Goal: Answer question/provide support: Share knowledge or assist other users

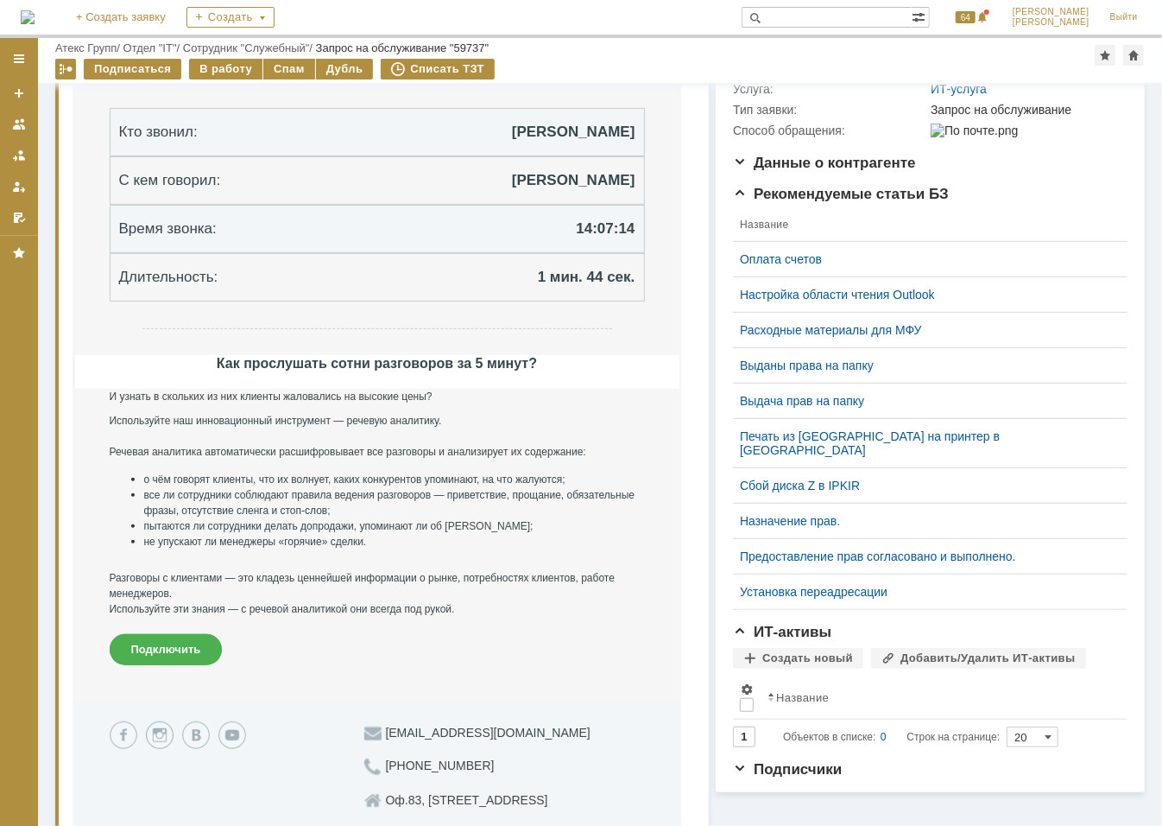
scroll to position [605, 0]
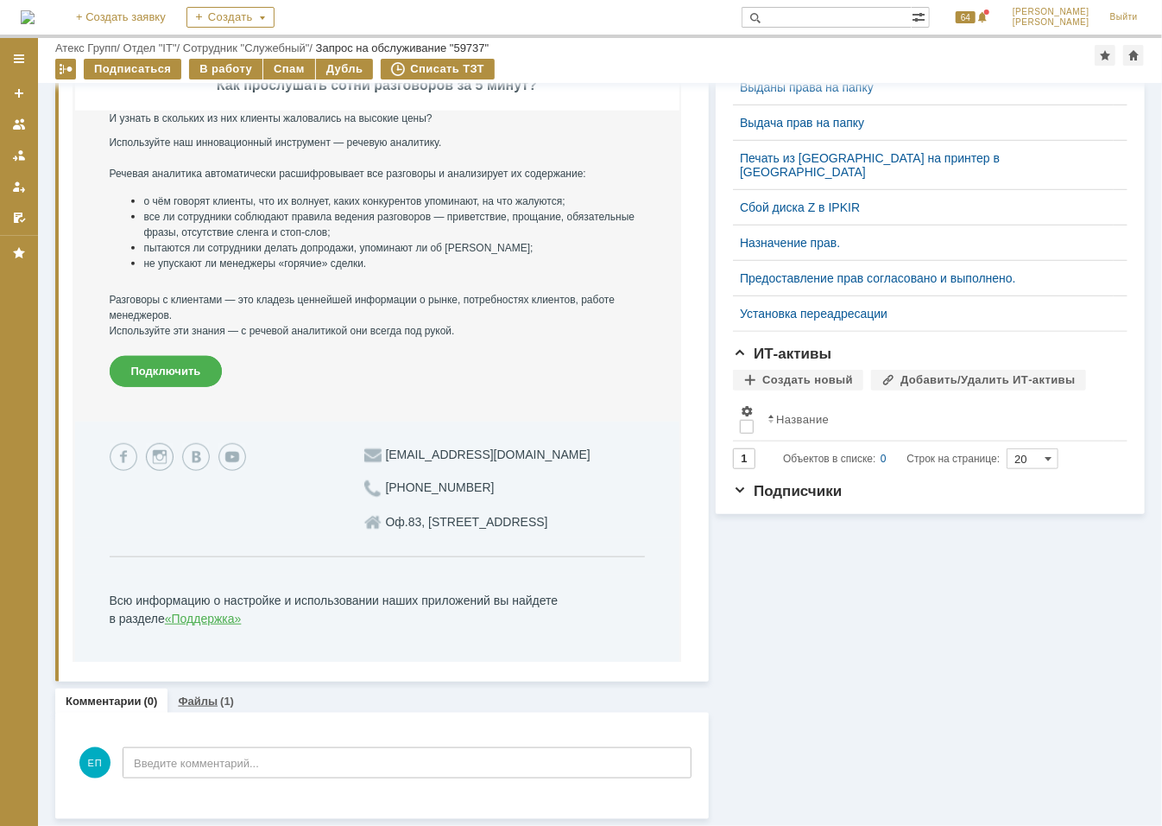
click at [222, 700] on div "(1)" at bounding box center [227, 700] width 14 height 13
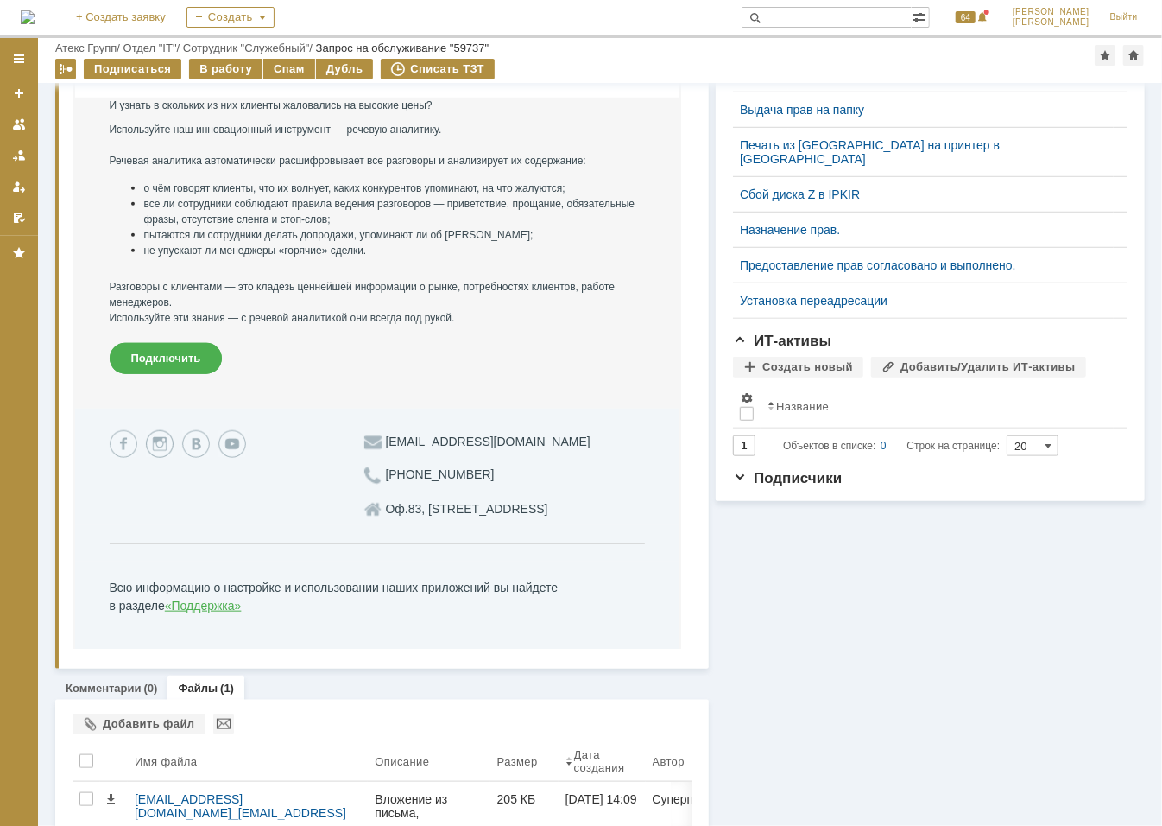
scroll to position [671, 0]
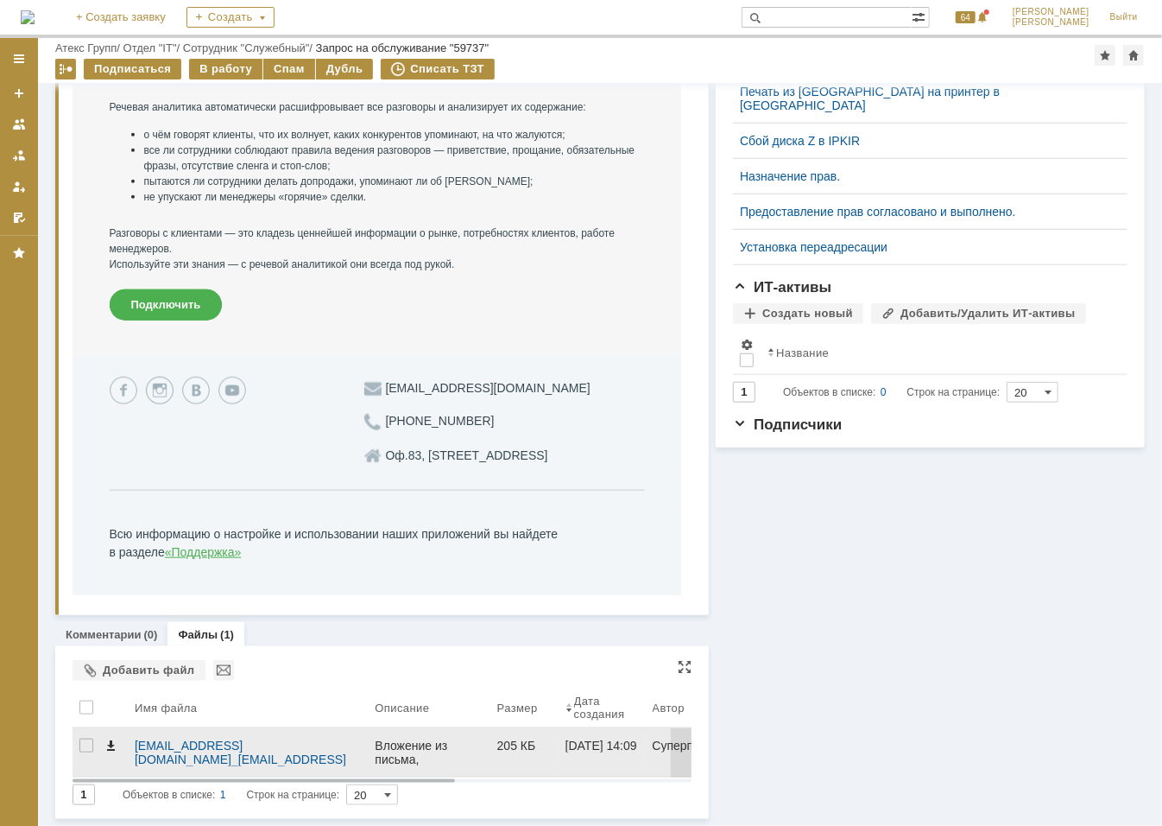
click at [108, 743] on span at bounding box center [111, 745] width 14 height 14
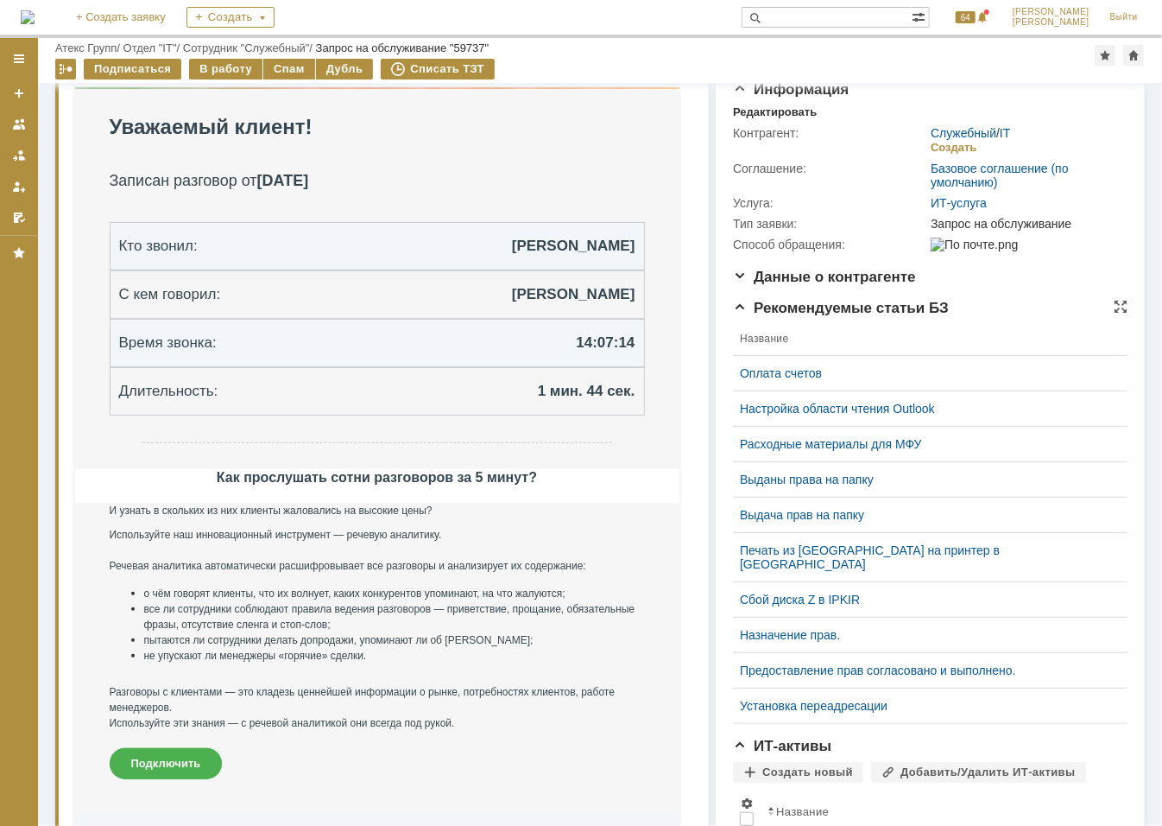
scroll to position [0, 0]
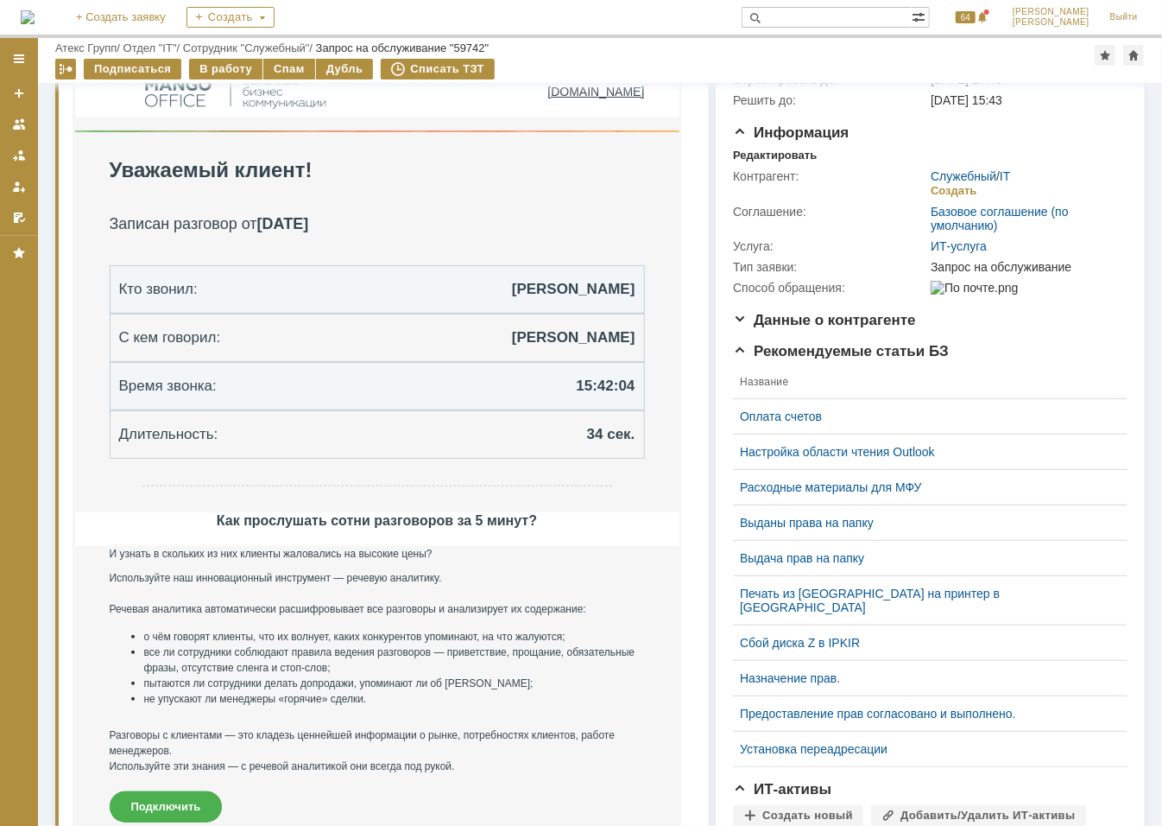
scroll to position [471, 0]
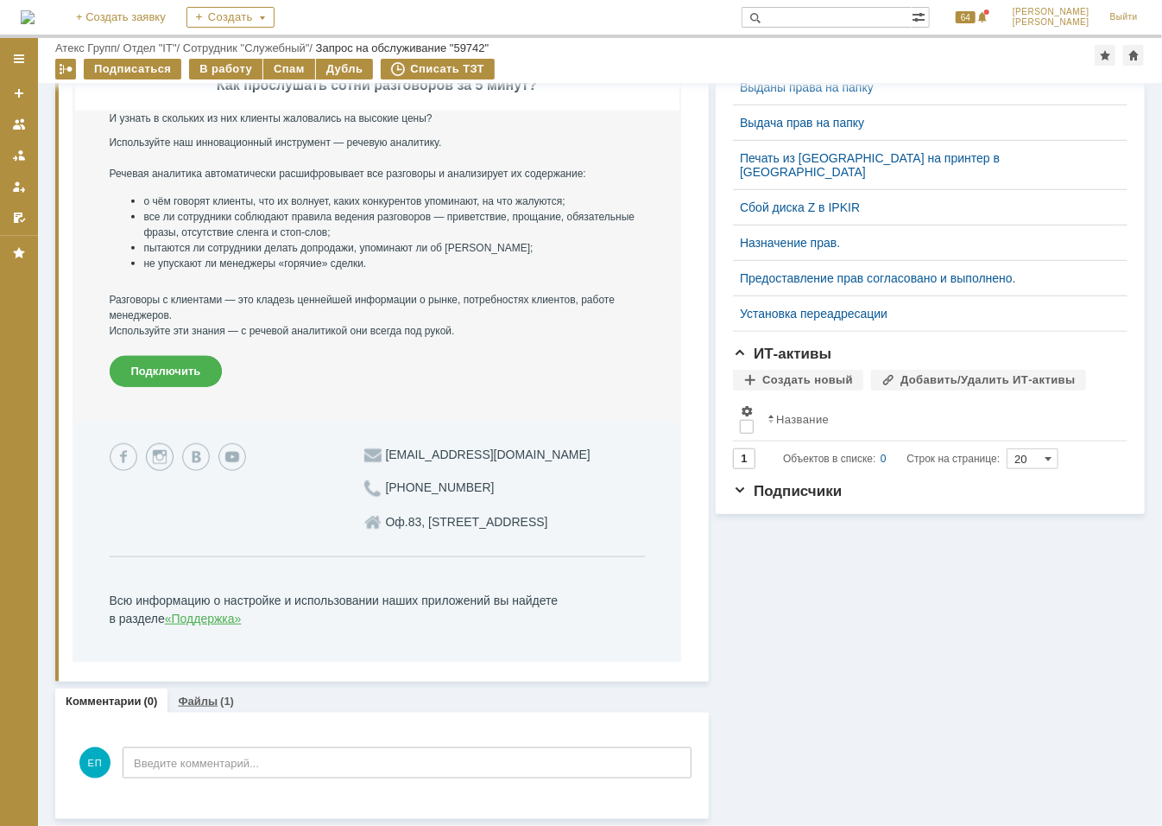
click at [206, 691] on div "Файлы (1)" at bounding box center [206, 700] width 77 height 25
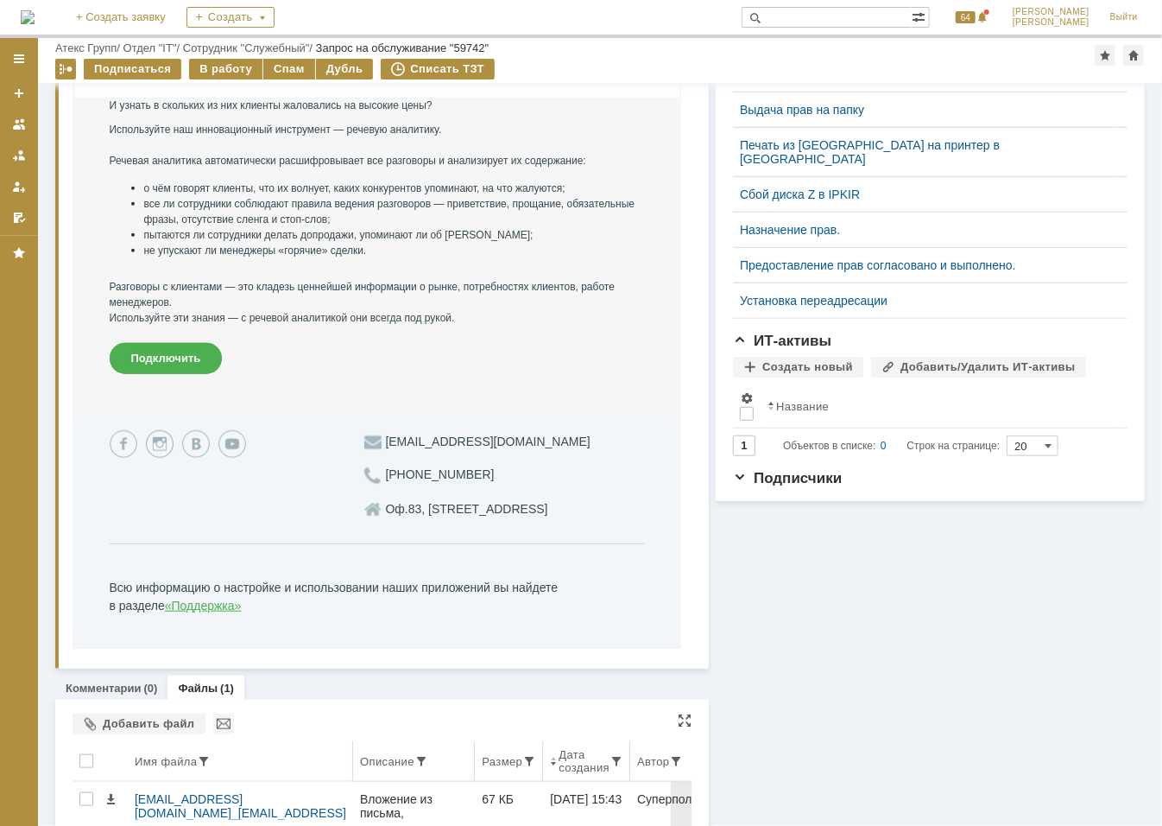
scroll to position [671, 0]
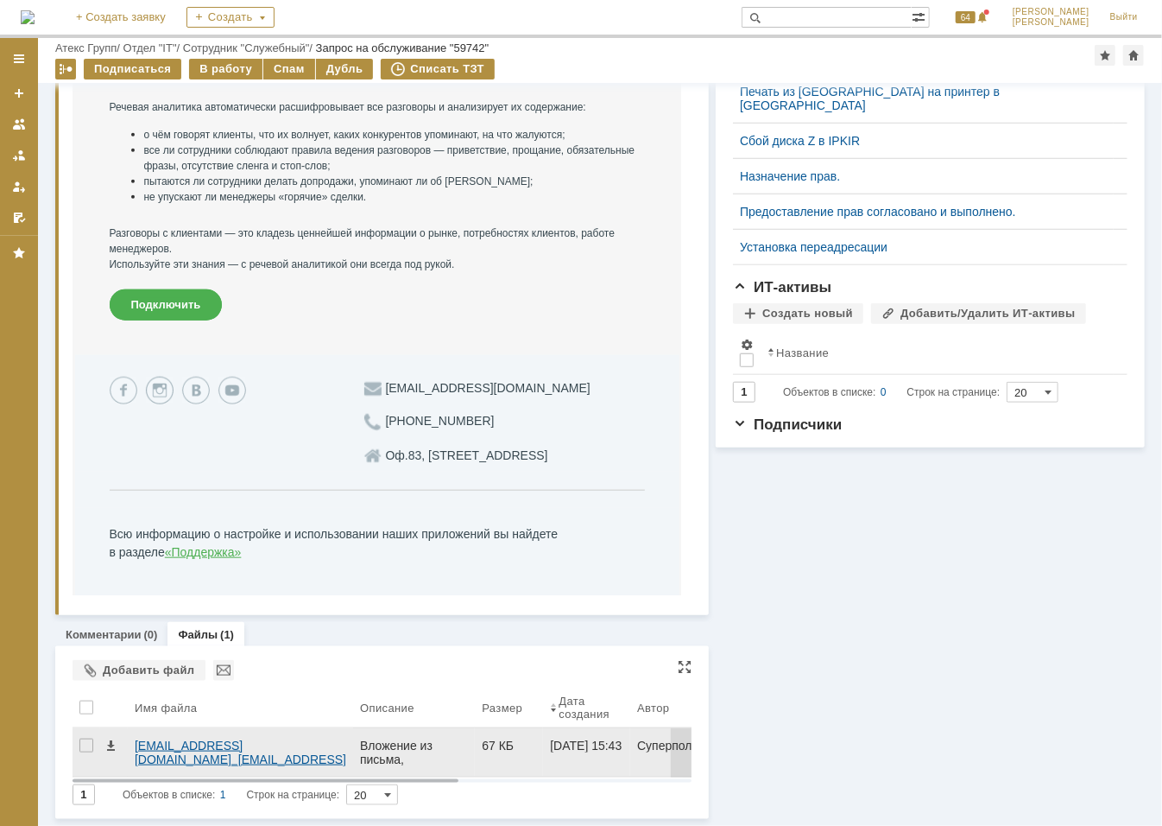
click at [167, 745] on div "sip_s.kondratenko@atex.mangosip.ru__sip_p.eremina@atex.mangosip.ru__2025.10.08_…" at bounding box center [241, 752] width 212 height 28
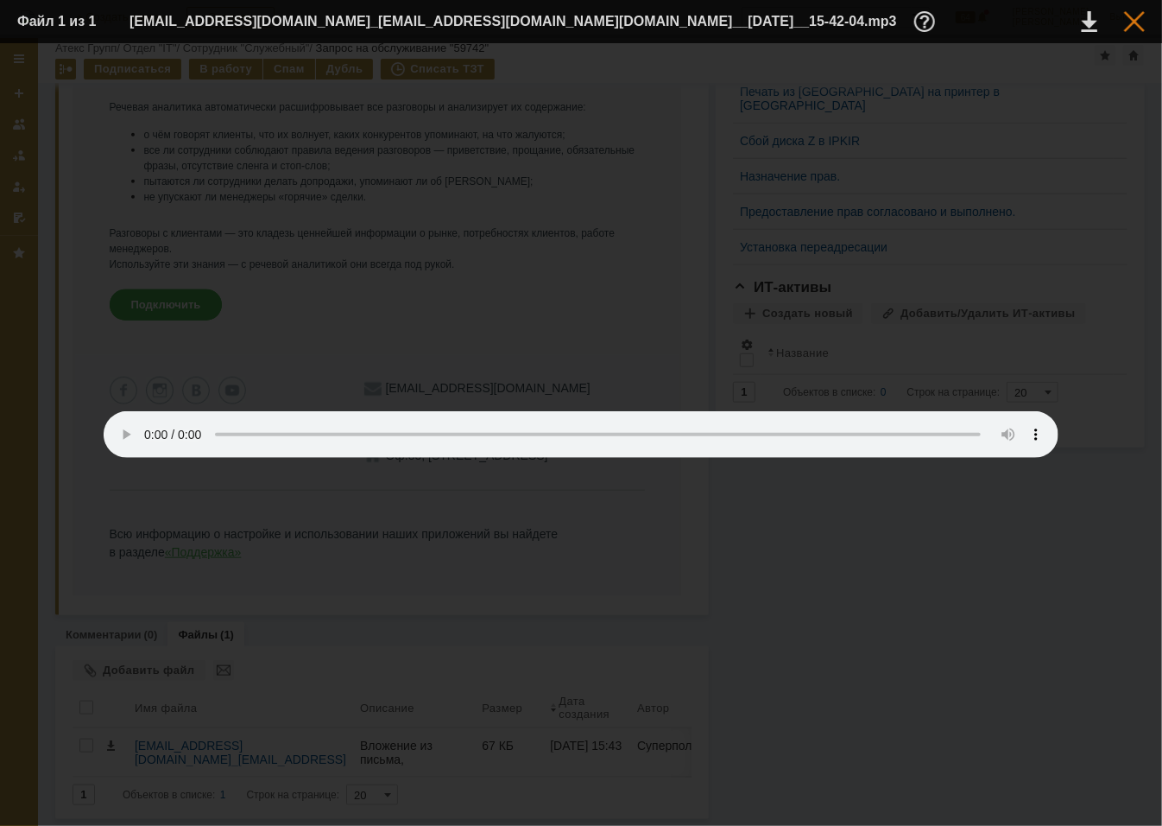
click at [1136, 27] on div at bounding box center [1134, 21] width 21 height 21
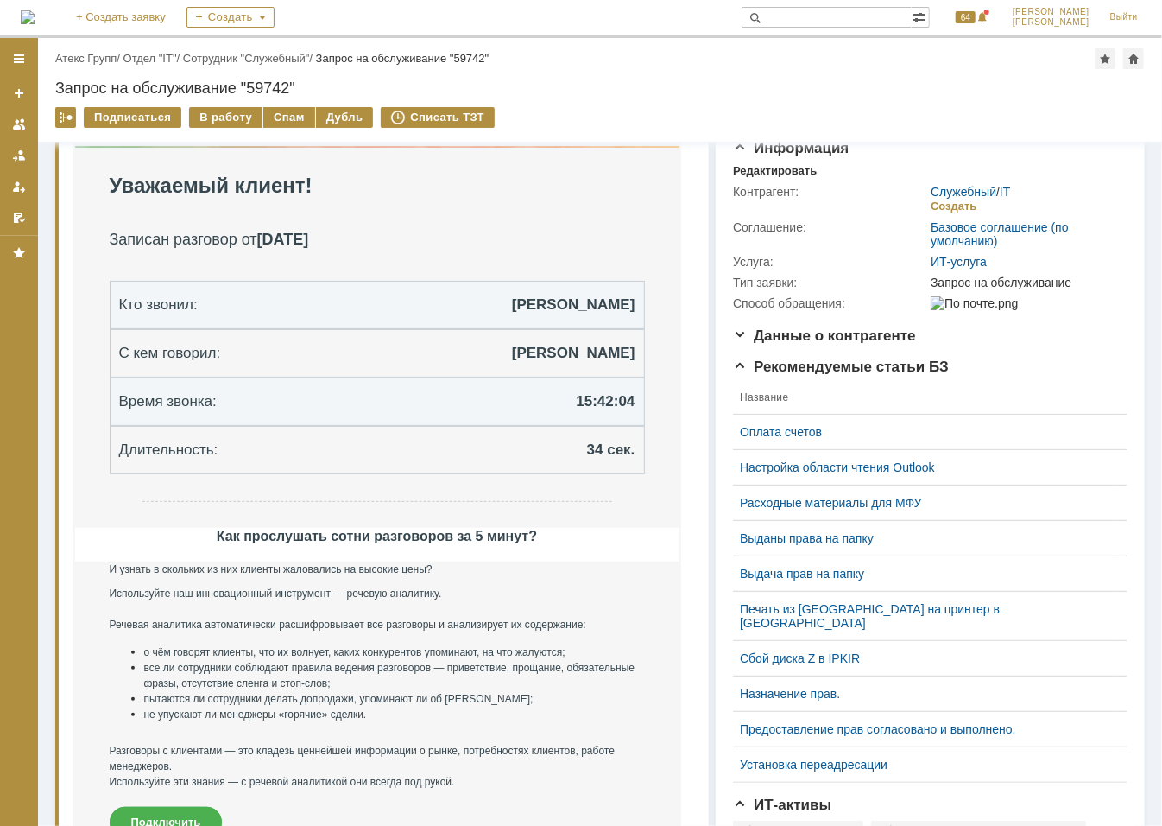
scroll to position [0, 0]
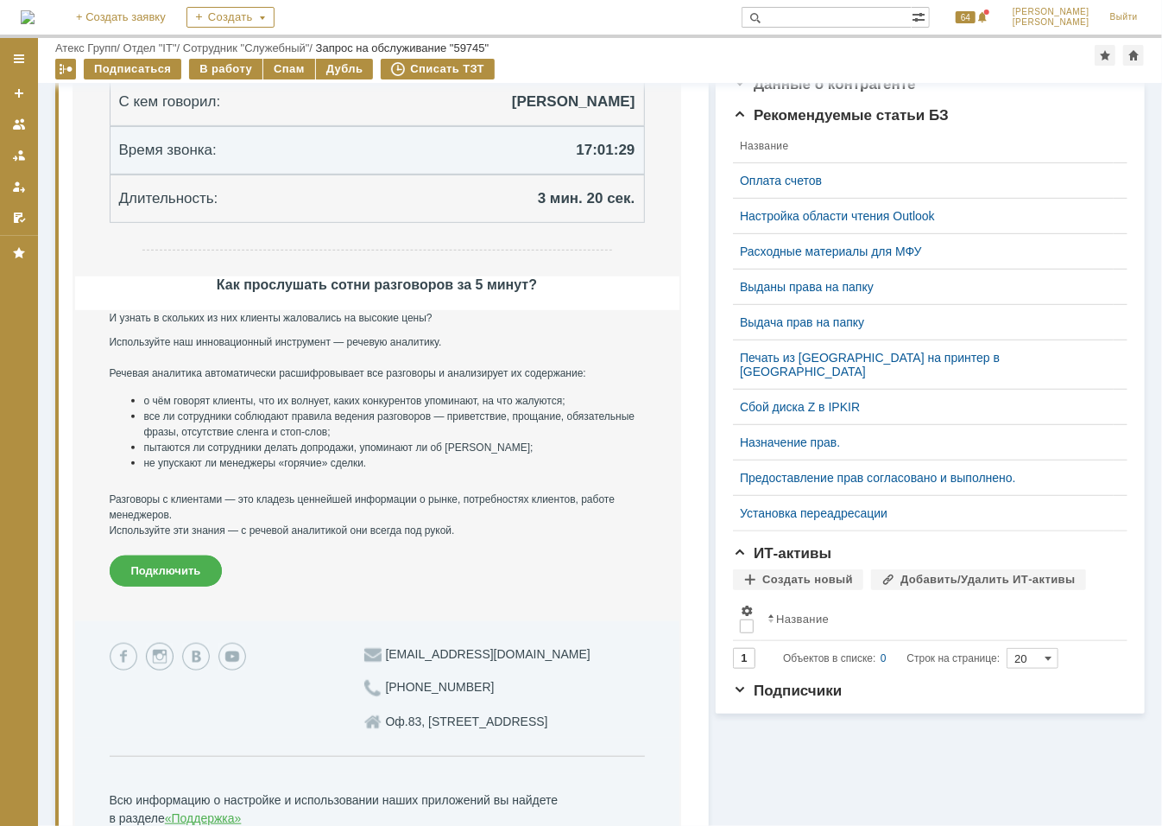
scroll to position [605, 0]
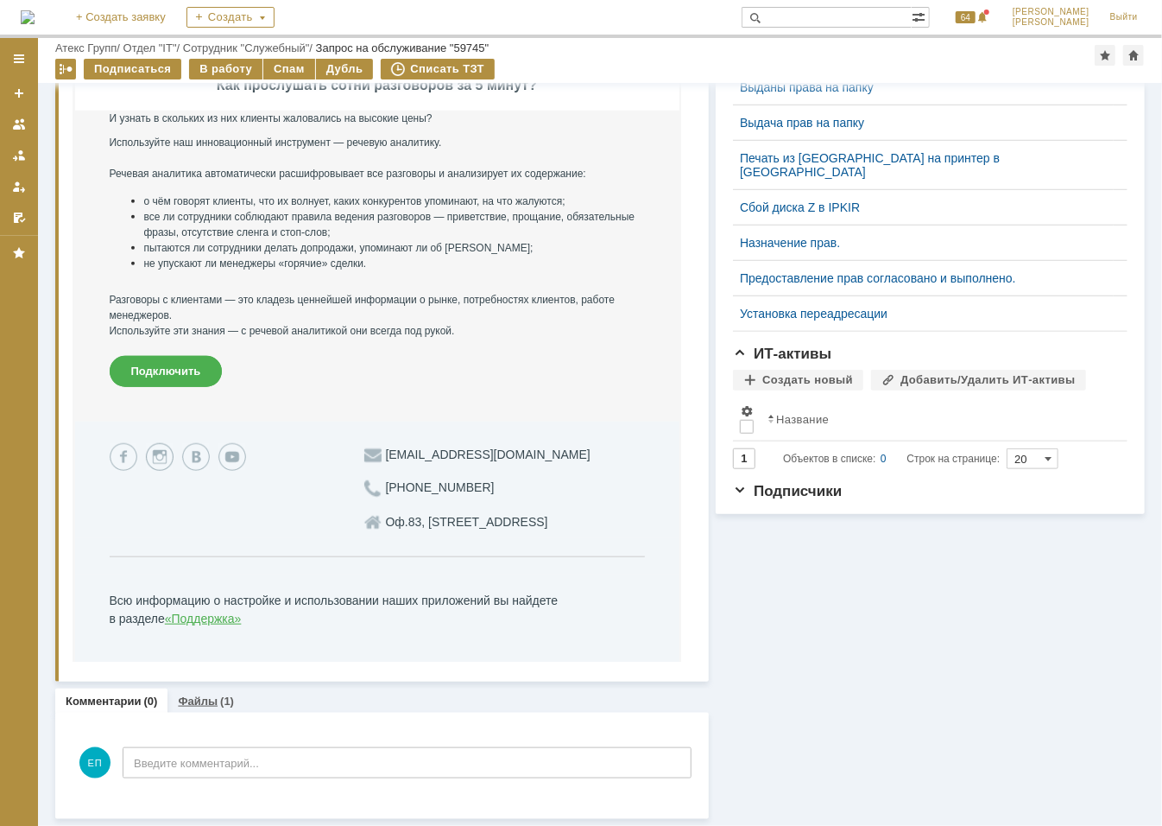
click at [185, 698] on link "Файлы" at bounding box center [198, 700] width 40 height 13
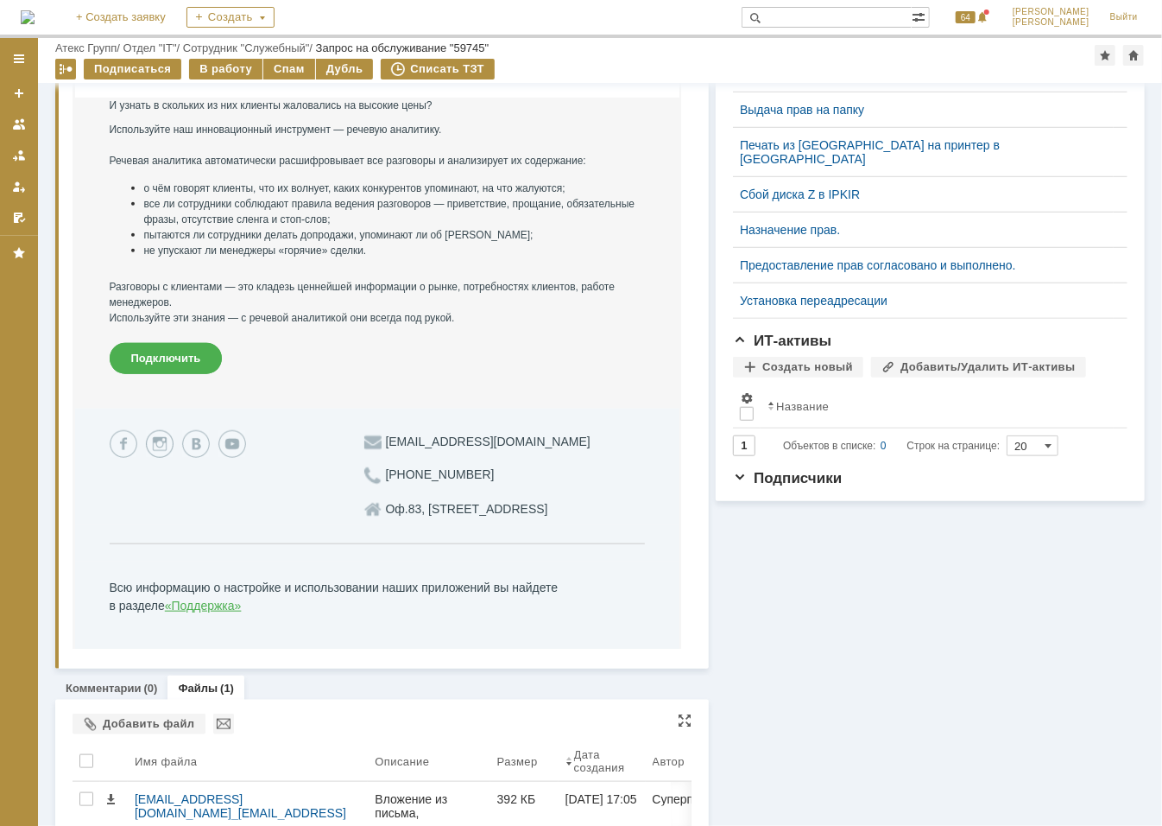
scroll to position [671, 0]
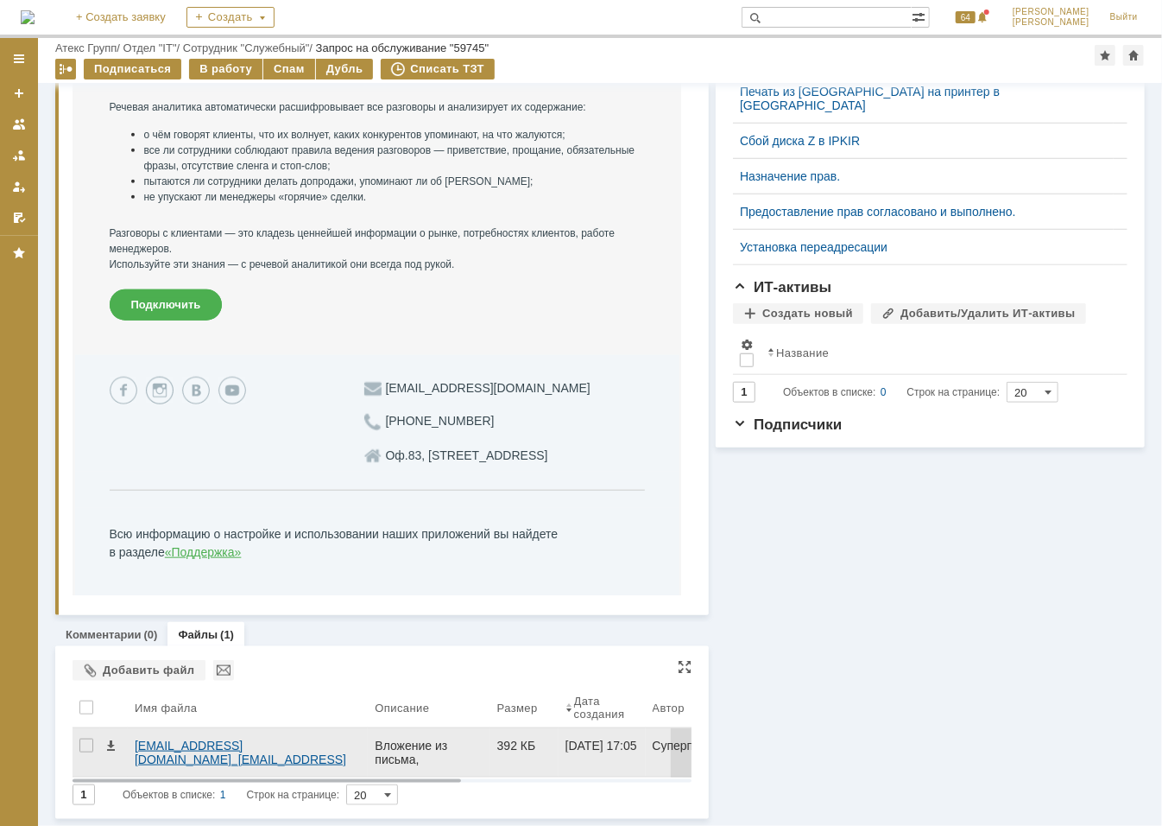
click at [163, 739] on div "sip_k.radova@atex.mangosip.ru__sip_s.kondratenko@atex.mangosip.ru__2025.10.08__…" at bounding box center [248, 752] width 226 height 28
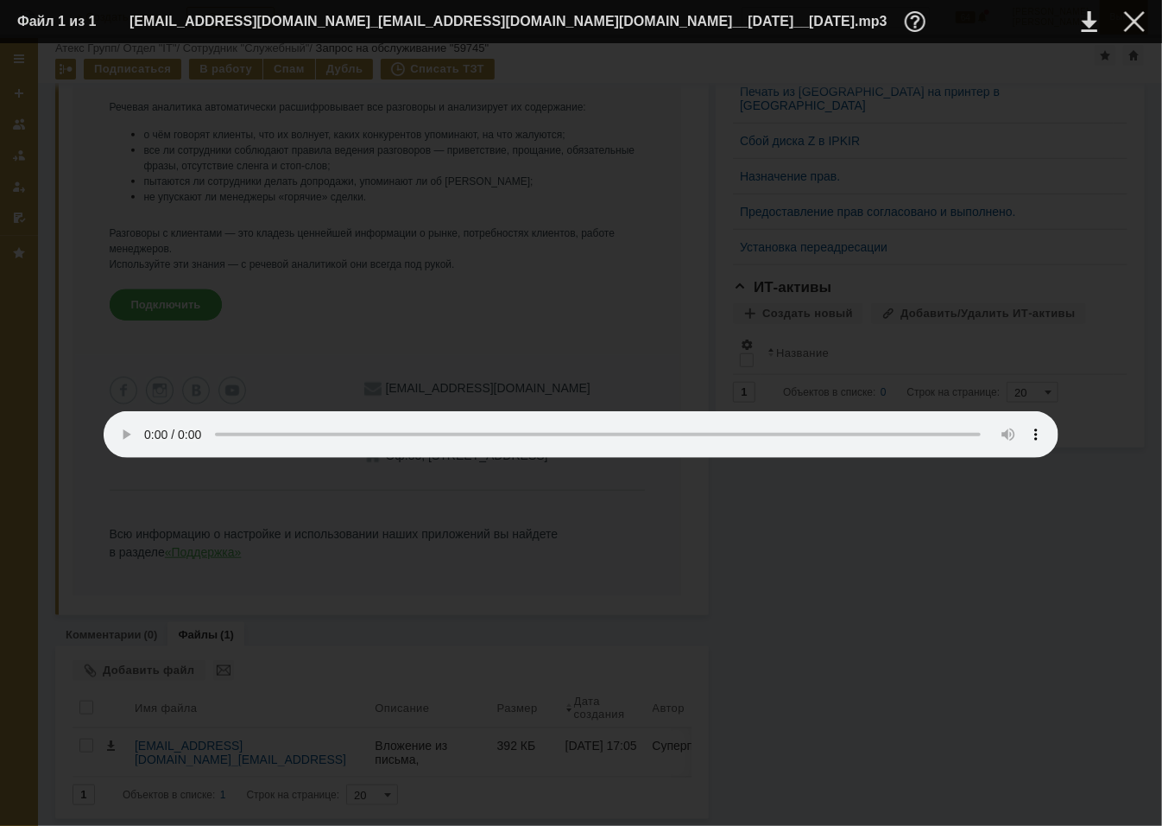
click at [1137, 14] on div at bounding box center [1134, 21] width 21 height 21
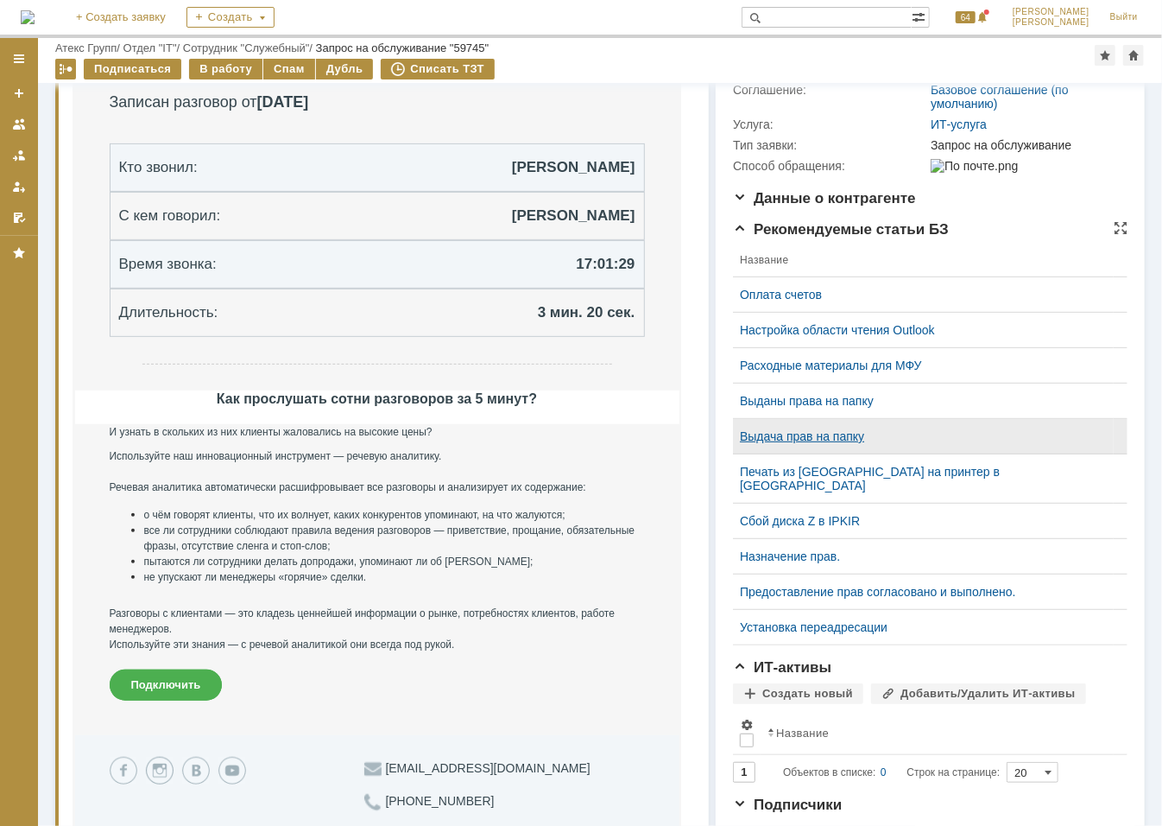
scroll to position [0, 0]
